Goal: Information Seeking & Learning: Compare options

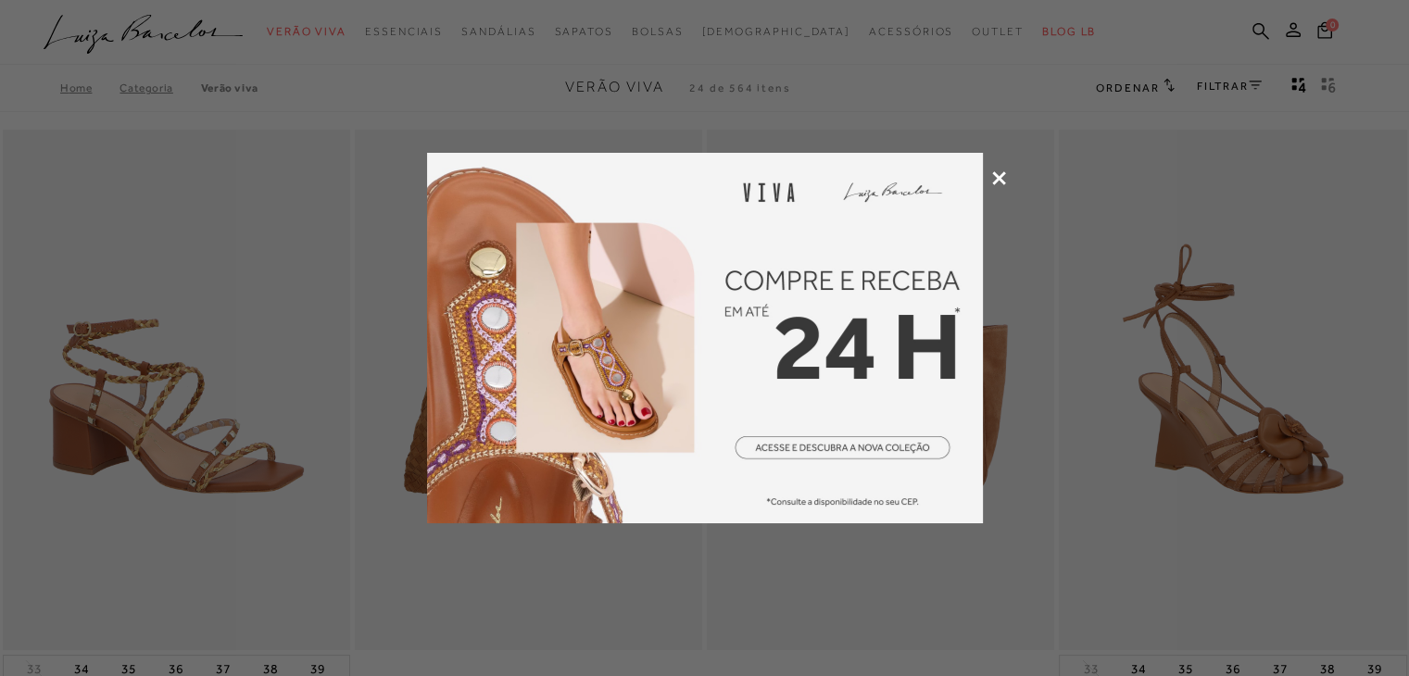
click at [995, 183] on icon at bounding box center [999, 178] width 14 height 14
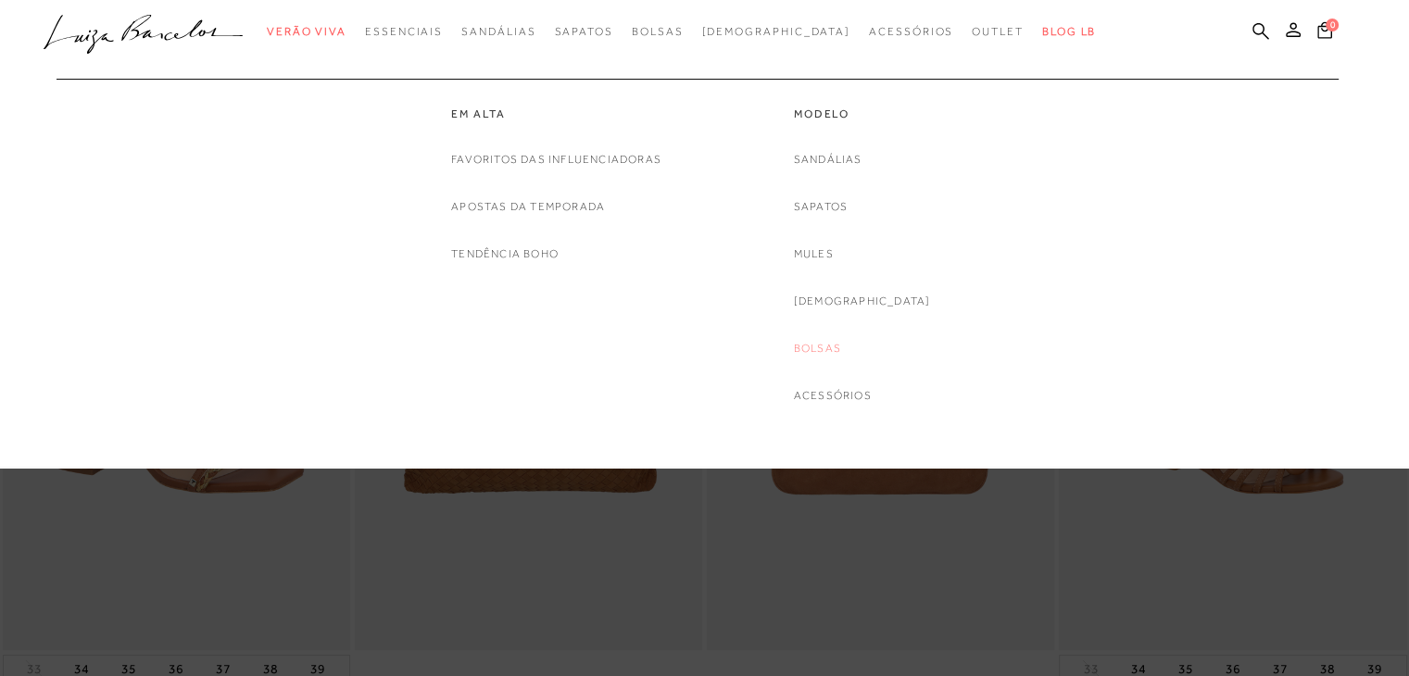
click at [839, 345] on link "Bolsas" at bounding box center [817, 348] width 47 height 19
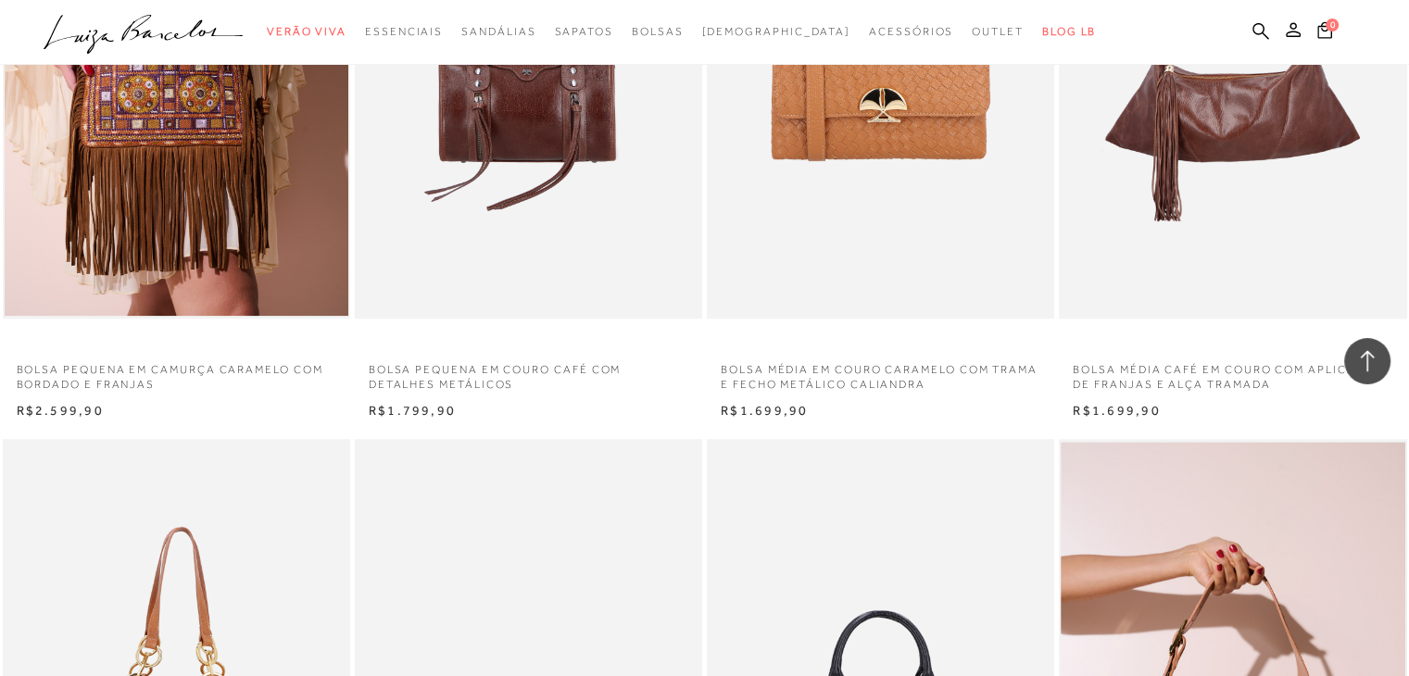
scroll to position [2149, 0]
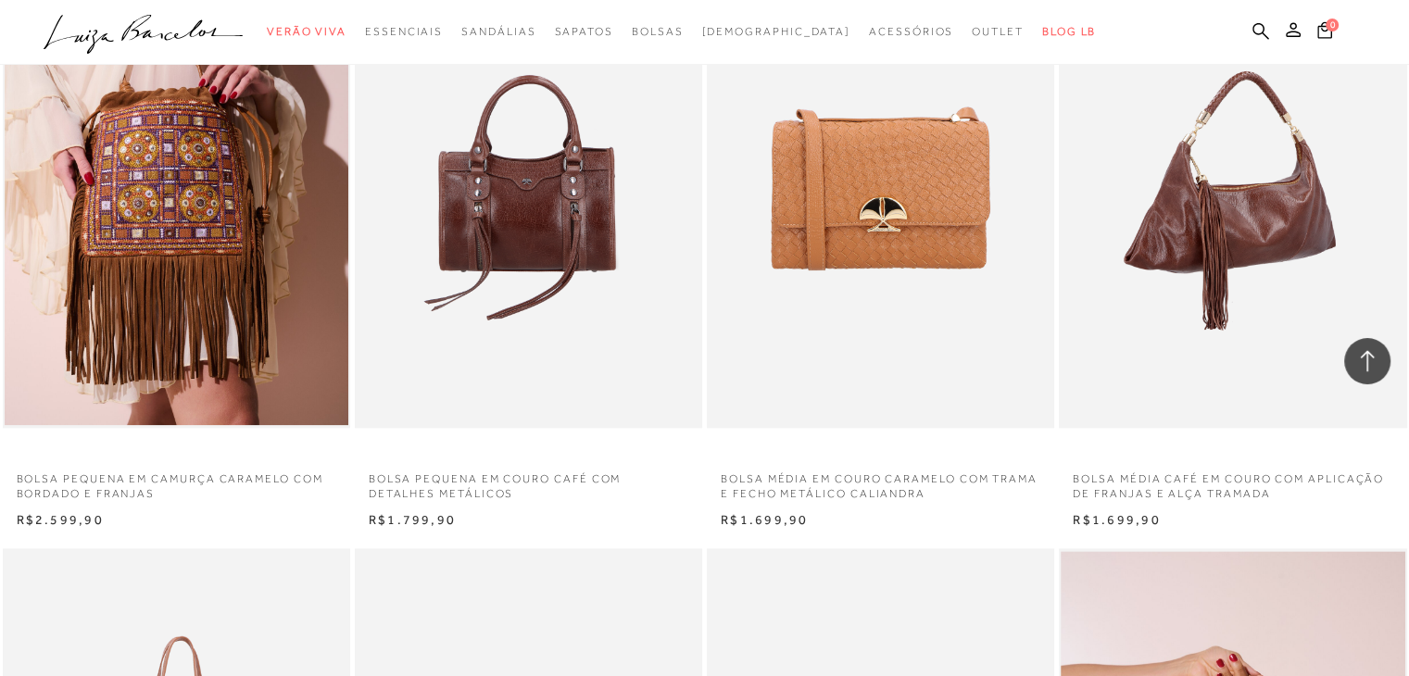
click at [1263, 230] on img at bounding box center [1232, 166] width 345 height 521
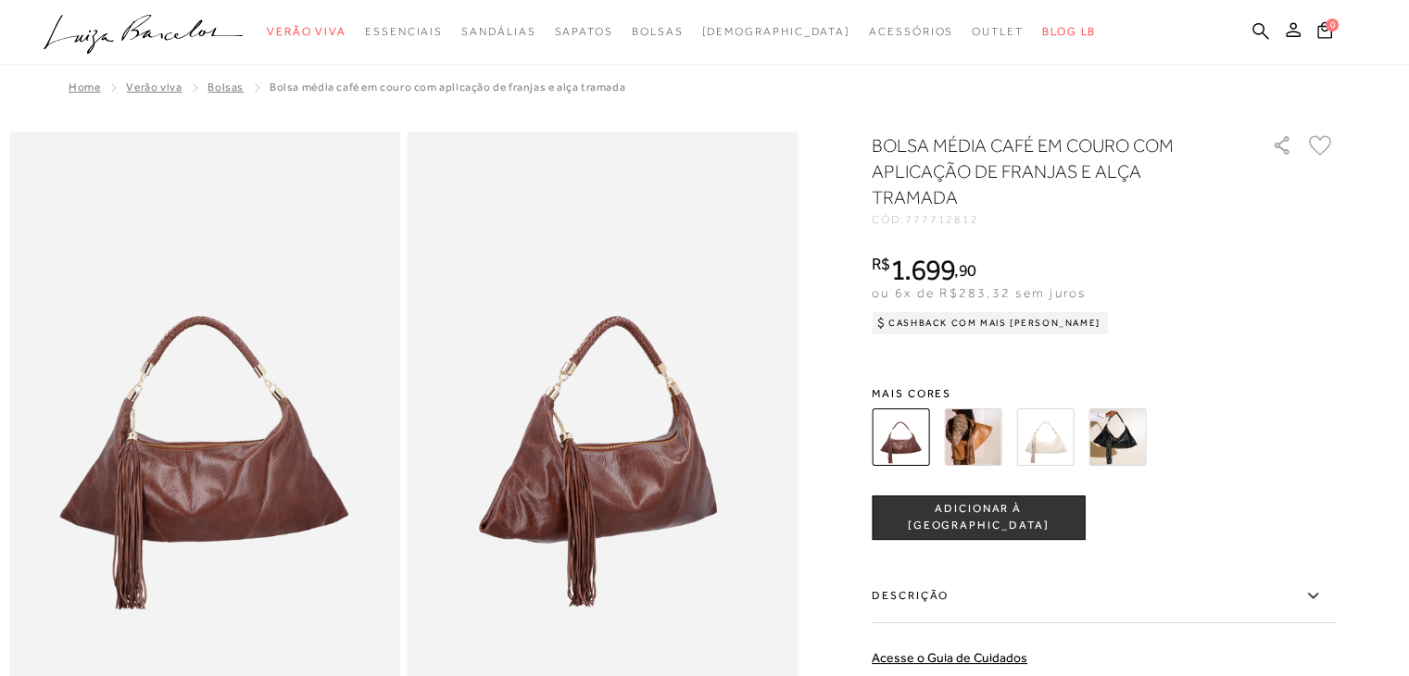
click at [994, 434] on img at bounding box center [972, 436] width 57 height 57
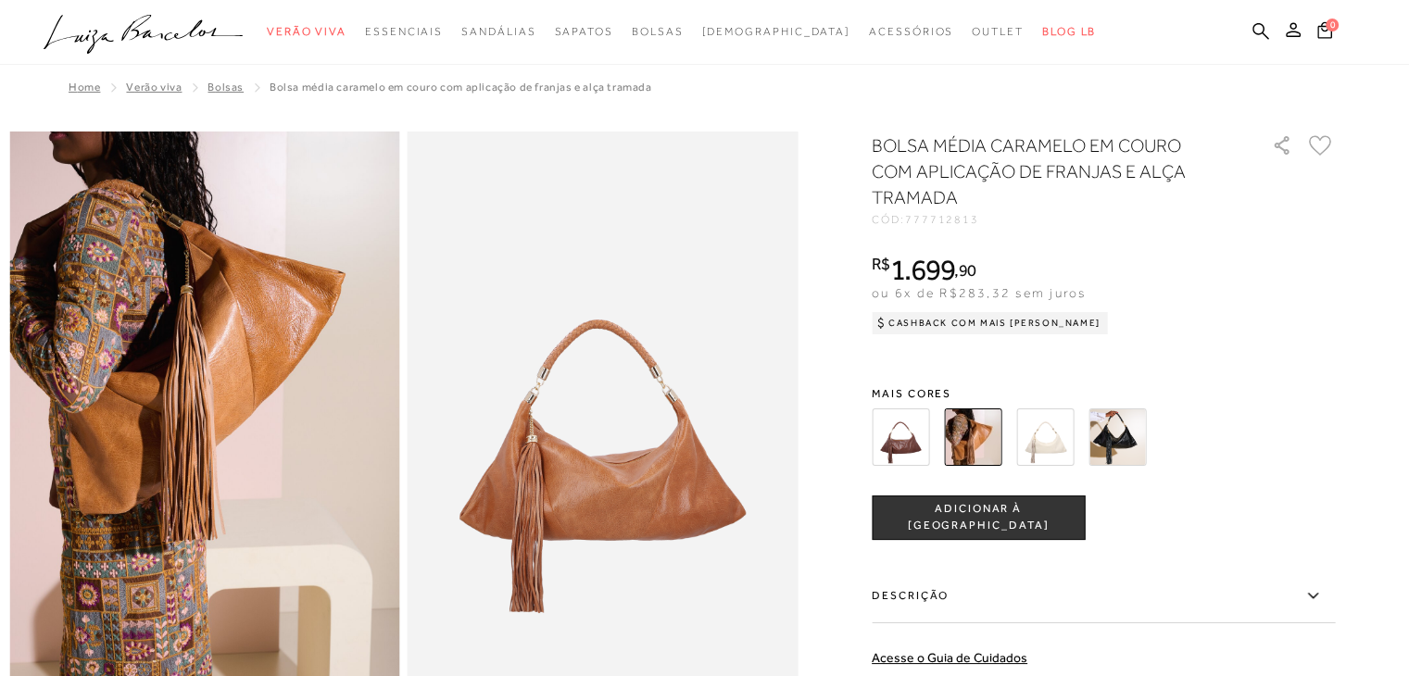
click at [1061, 430] on img at bounding box center [1044, 436] width 57 height 57
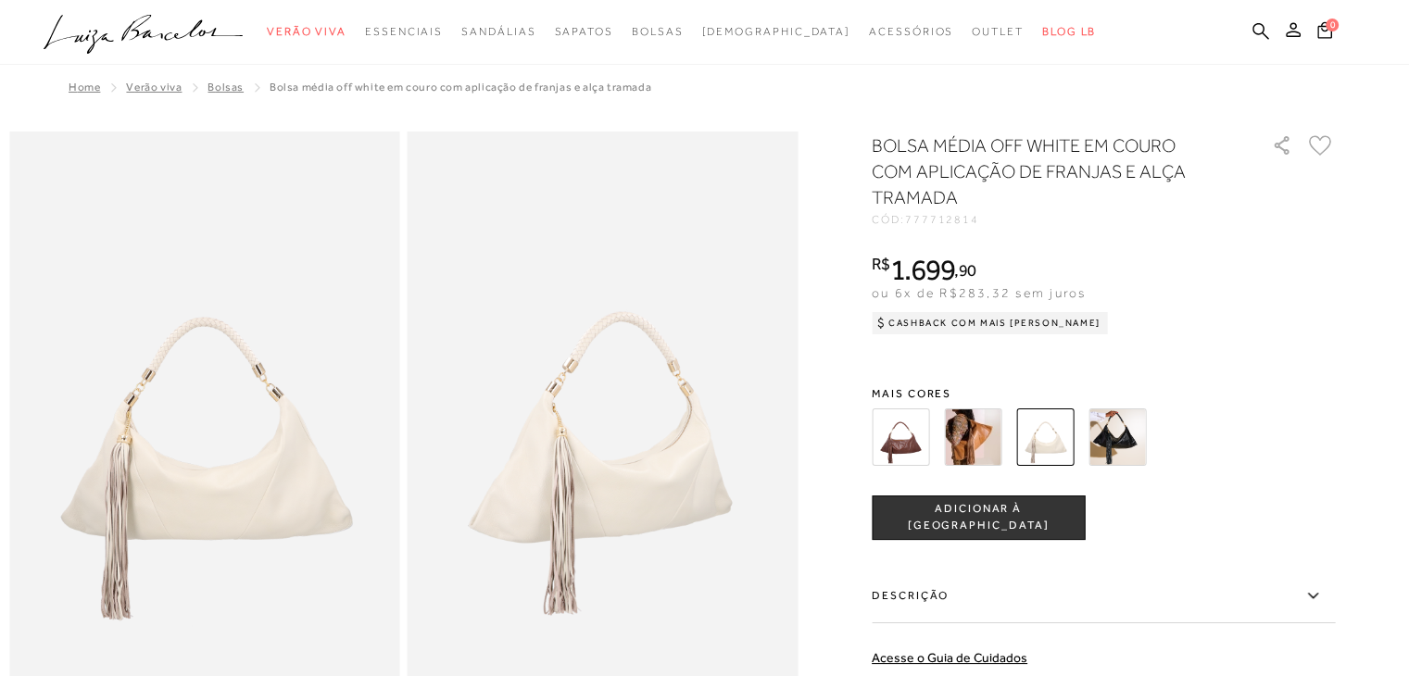
click at [1127, 452] on img at bounding box center [1116, 436] width 57 height 57
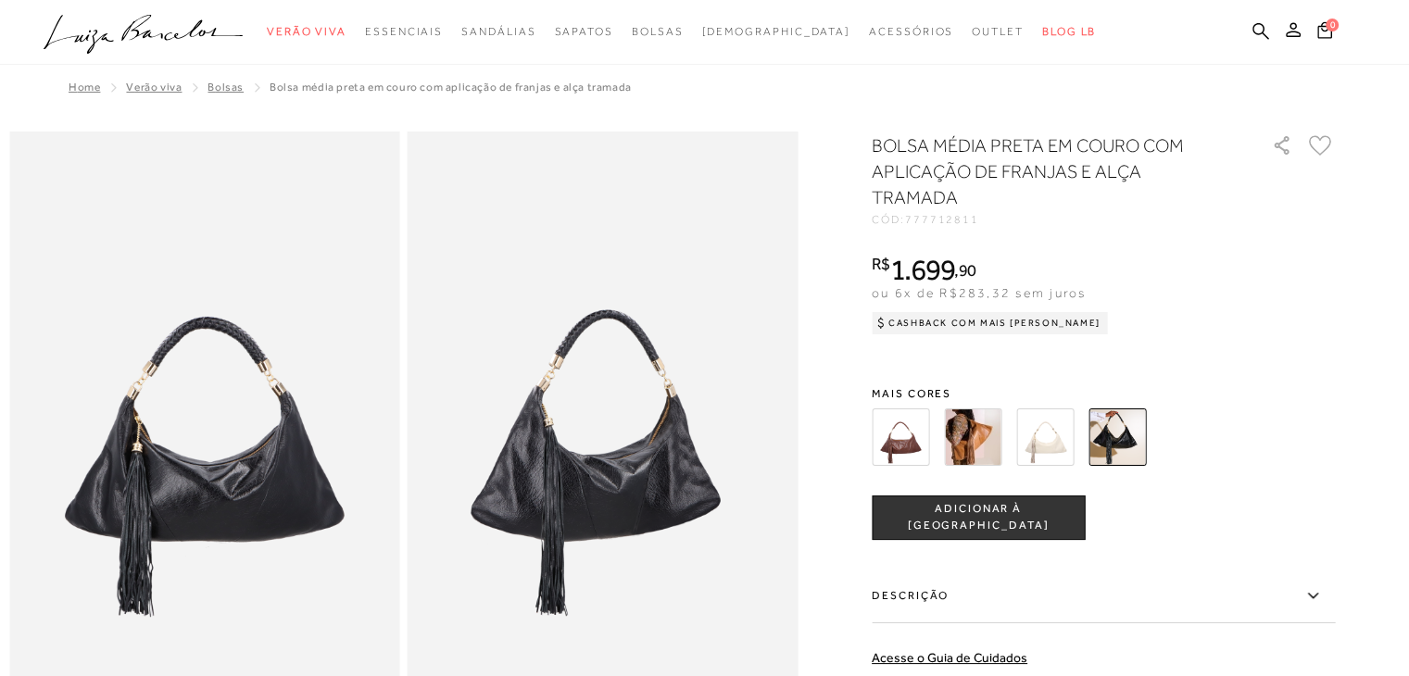
click at [1001, 427] on img at bounding box center [972, 436] width 57 height 57
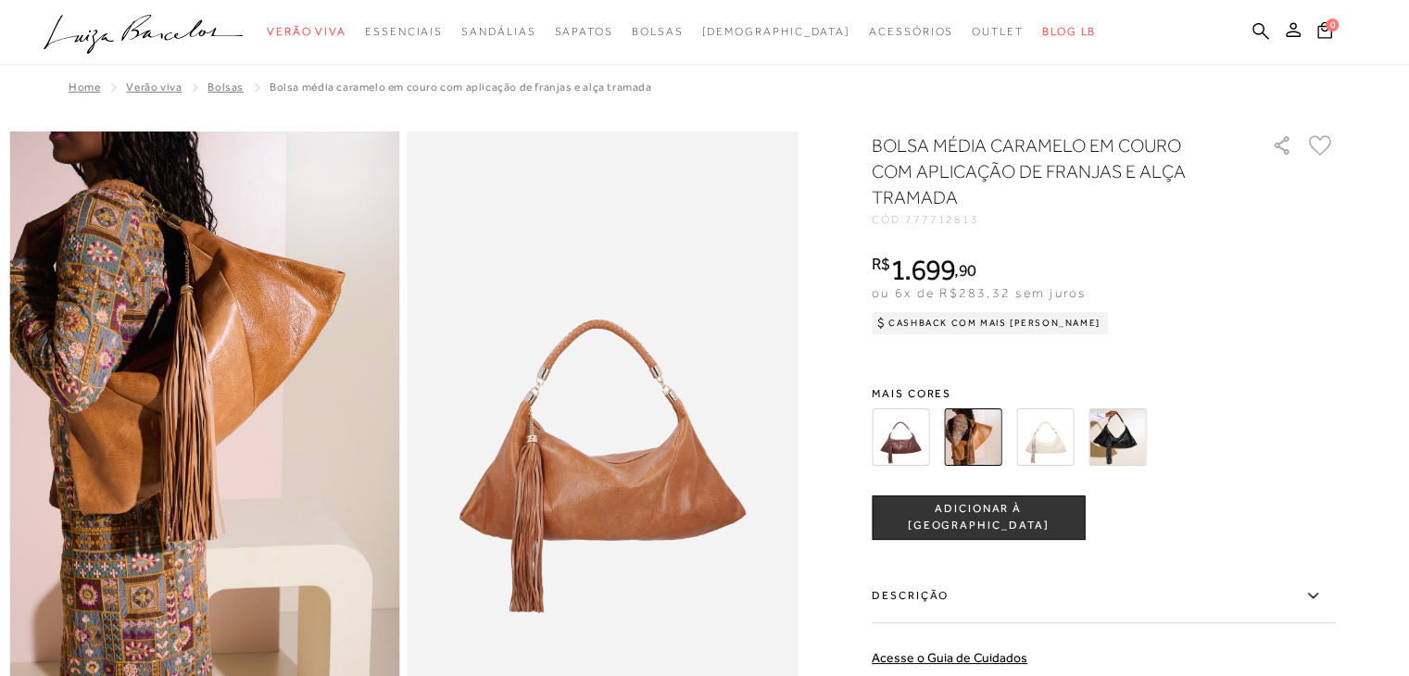
click at [1323, 595] on icon at bounding box center [1312, 595] width 22 height 23
click at [0, 0] on input "Descrição" at bounding box center [0, 0] width 0 height 0
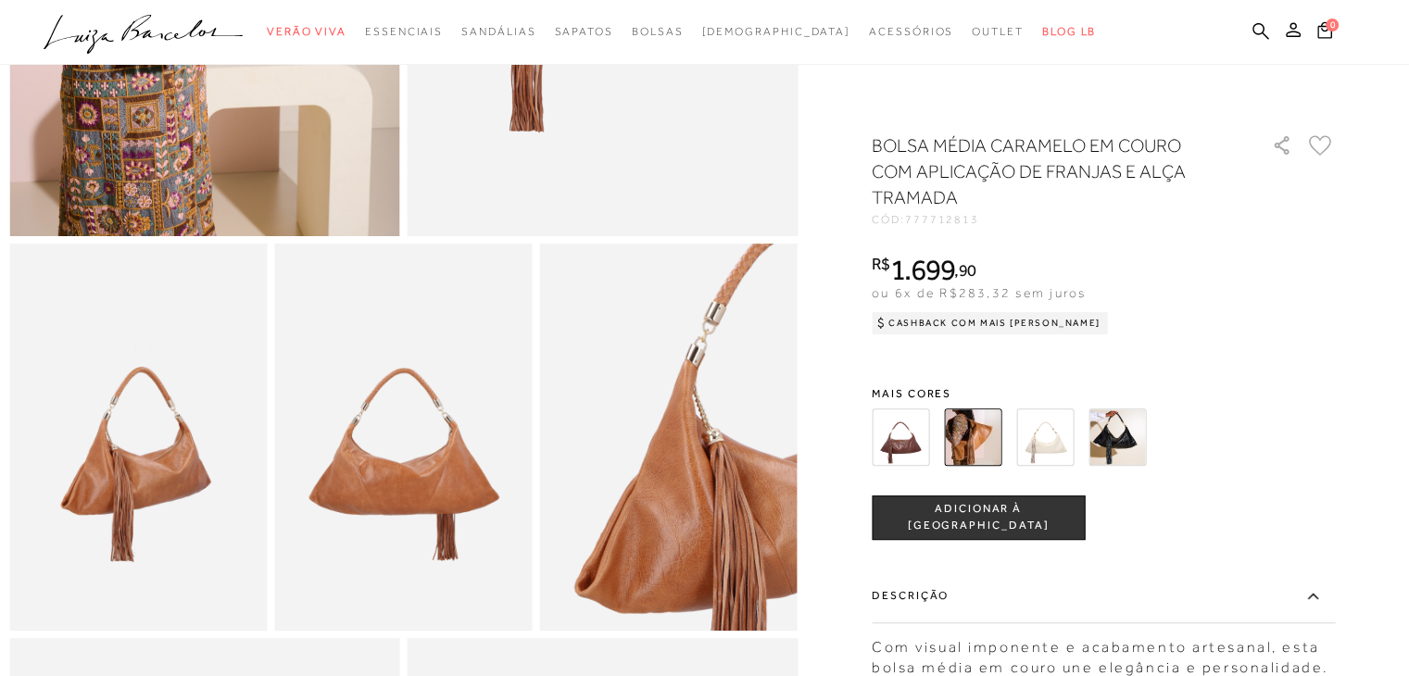
scroll to position [487, 0]
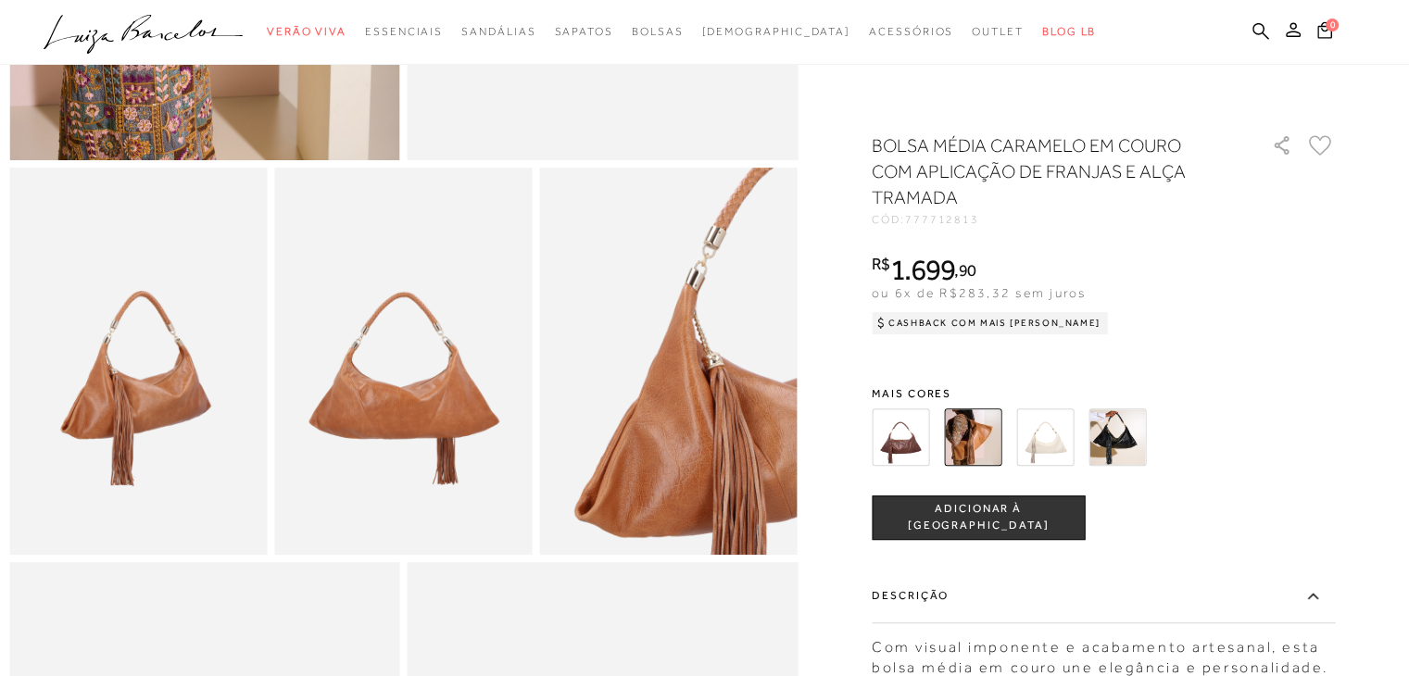
scroll to position [561, 0]
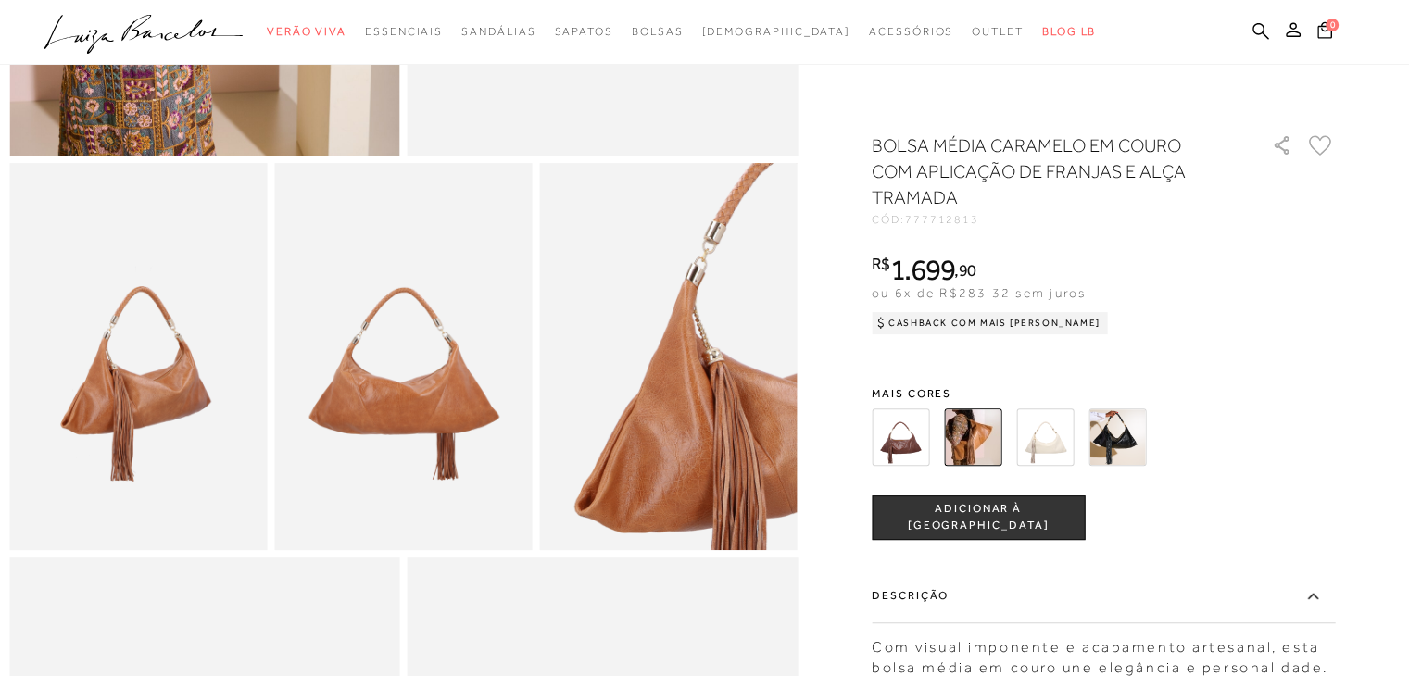
click at [950, 594] on label "Descrição" at bounding box center [1102, 597] width 463 height 54
click at [0, 0] on input "Descrição" at bounding box center [0, 0] width 0 height 0
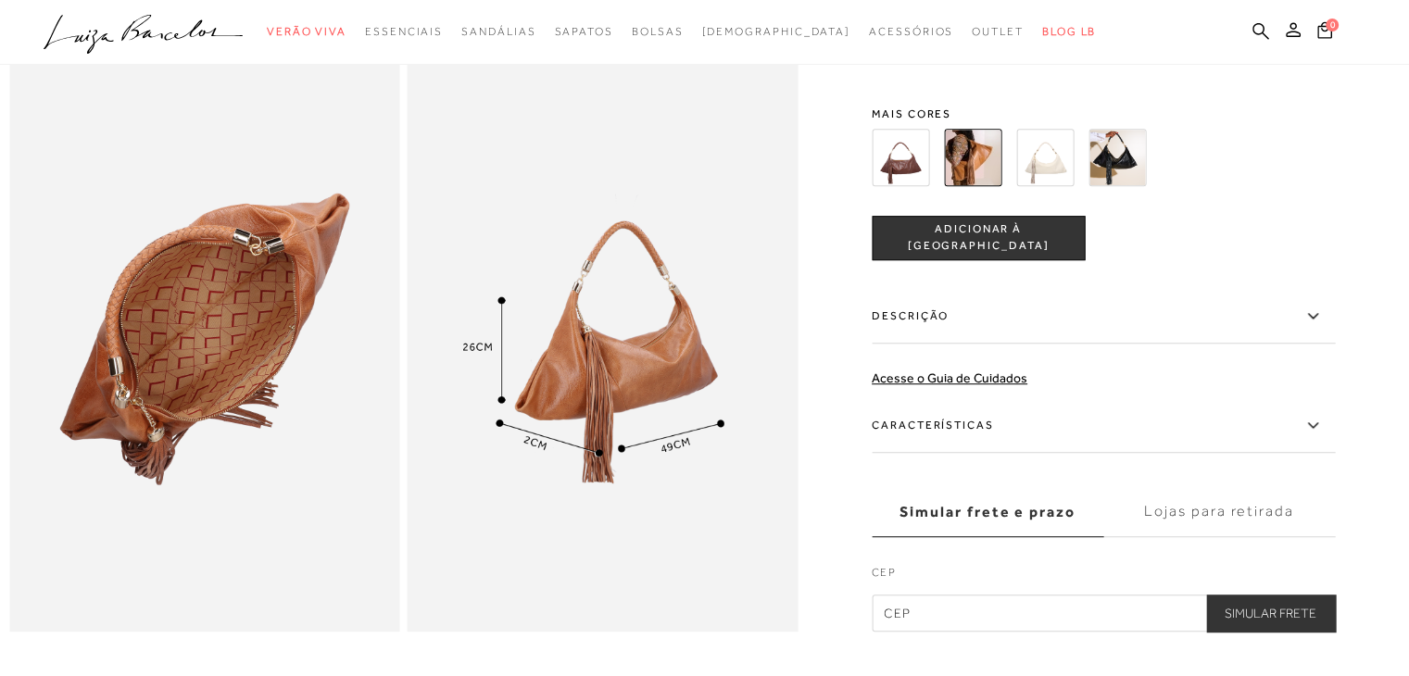
scroll to position [1094, 0]
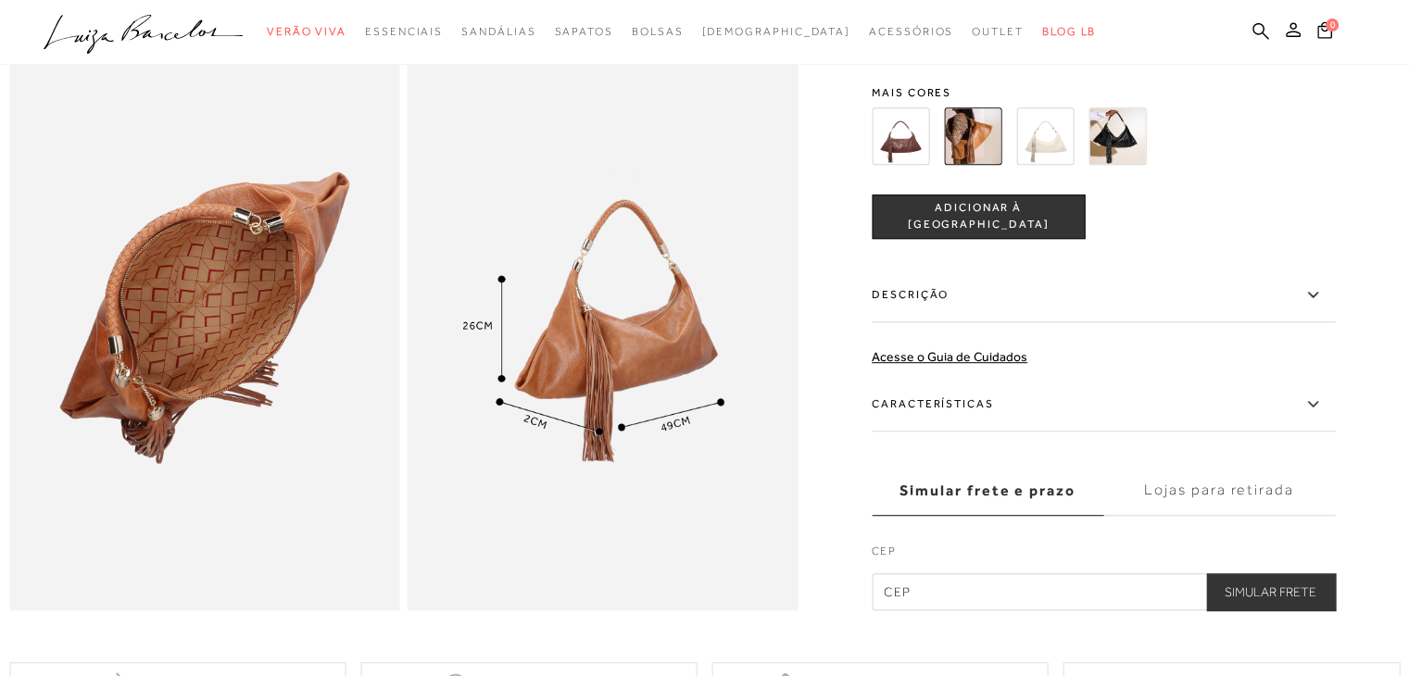
click at [1322, 416] on icon at bounding box center [1312, 404] width 22 height 23
click at [0, 0] on input "Características" at bounding box center [0, 0] width 0 height 0
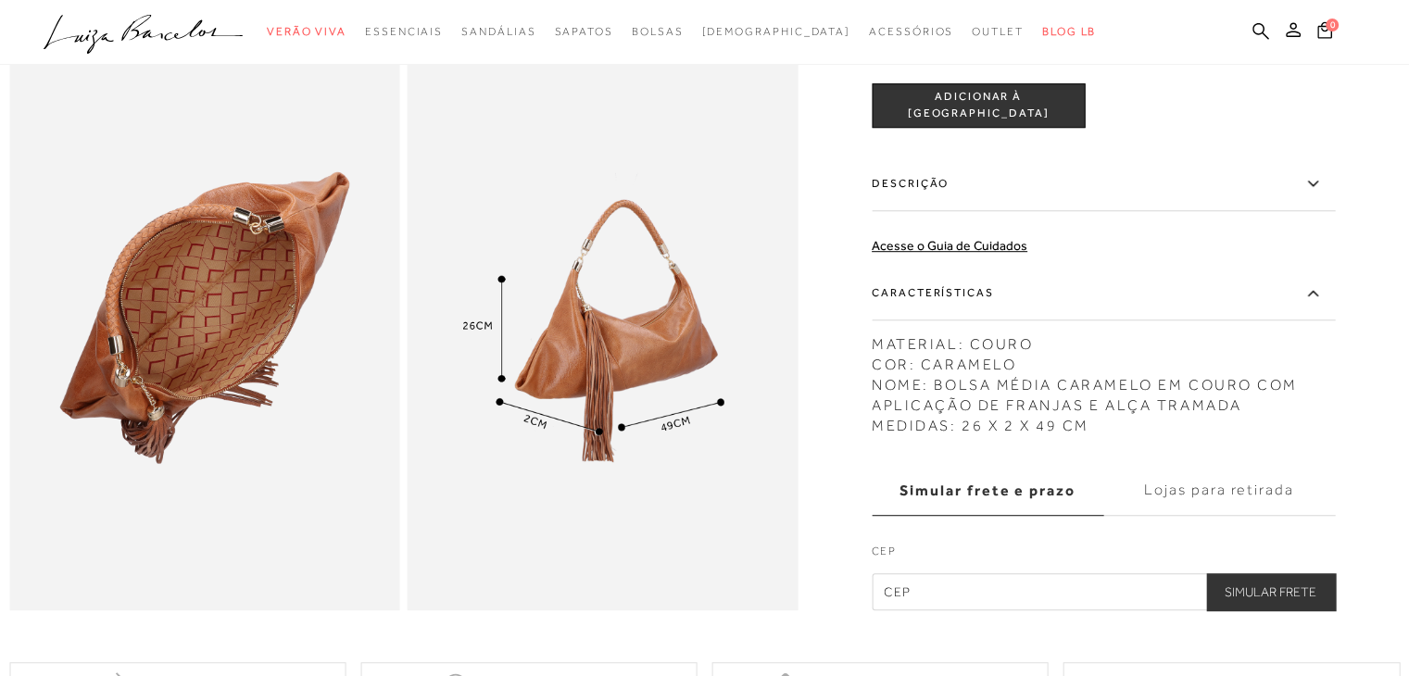
click at [1315, 195] on icon at bounding box center [1312, 183] width 22 height 23
click at [0, 0] on input "Descrição" at bounding box center [0, 0] width 0 height 0
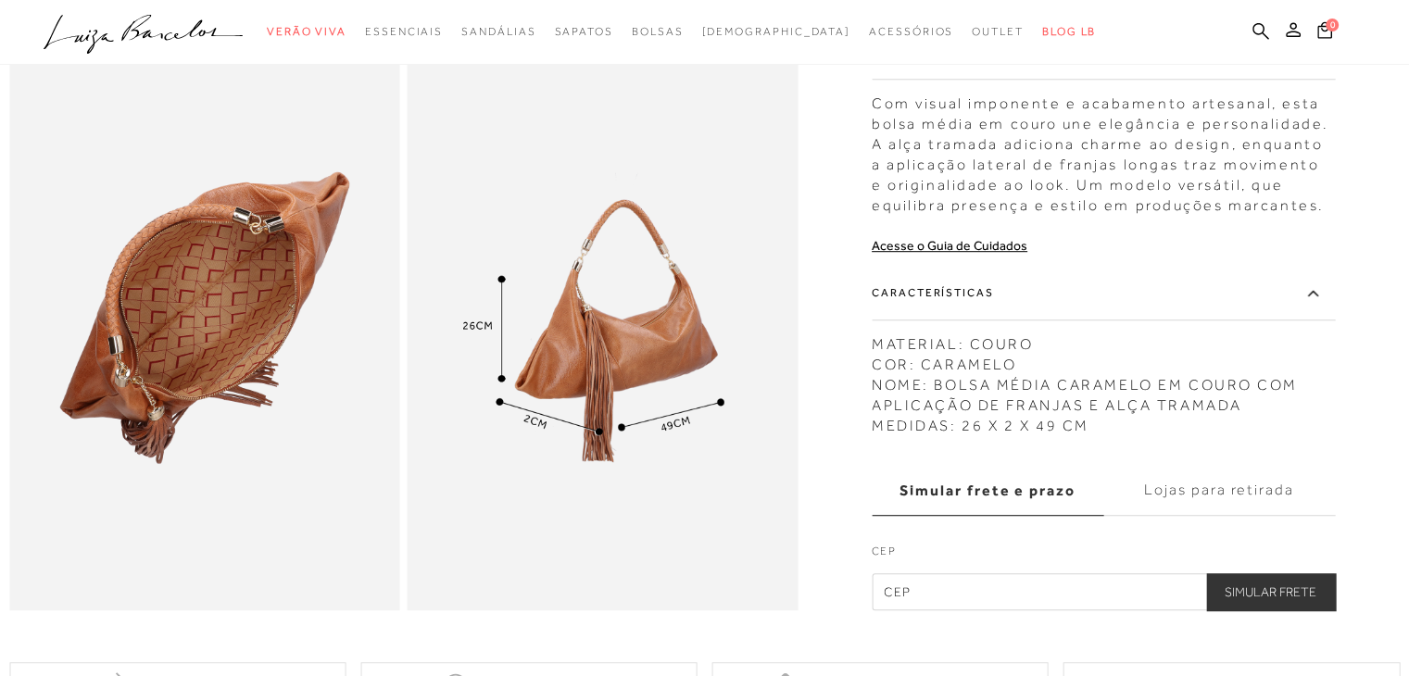
click at [1315, 210] on div "Com visual imponente e acabamento artesanal, esta bolsa média em couro une eleg…" at bounding box center [1102, 150] width 463 height 132
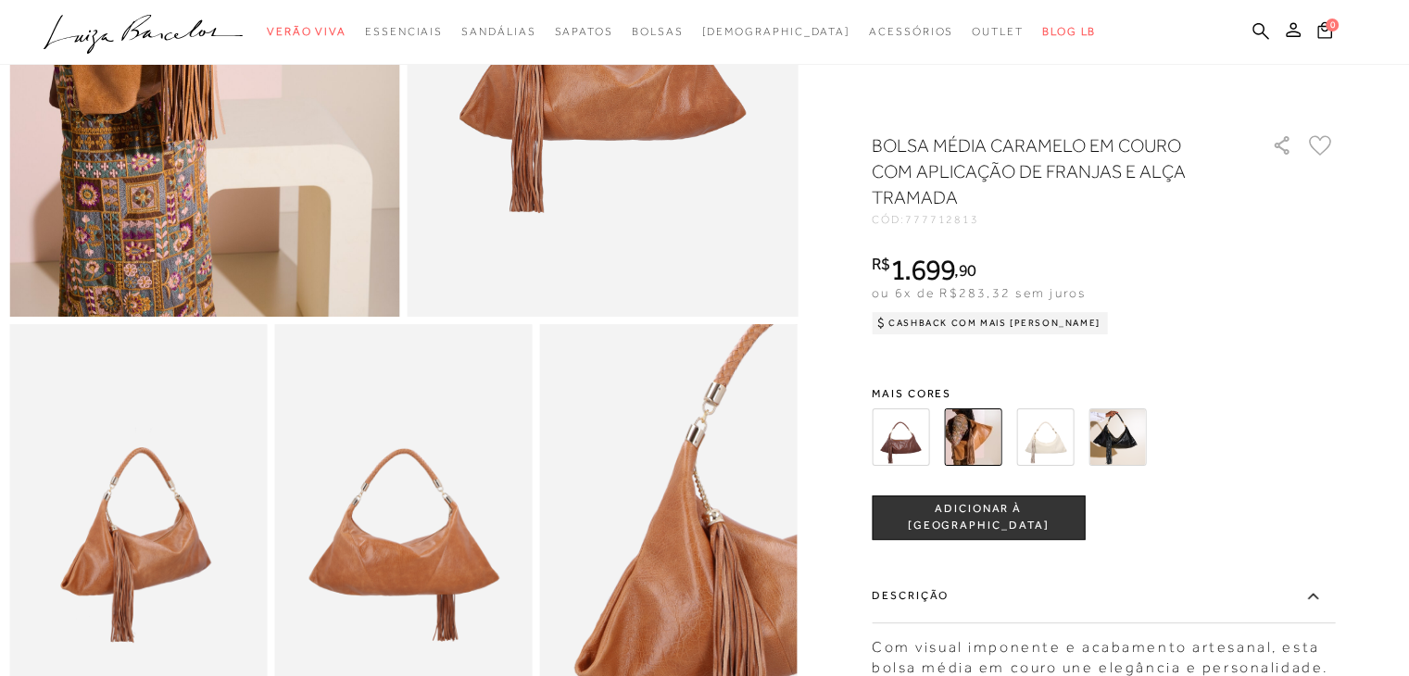
scroll to position [391, 0]
